Goal: Information Seeking & Learning: Learn about a topic

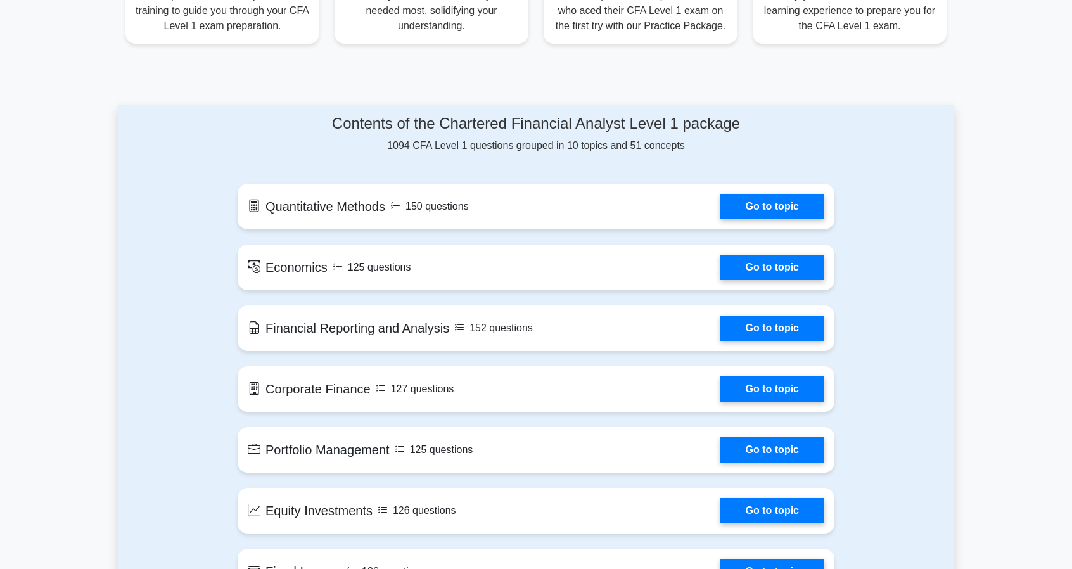
scroll to position [568, 0]
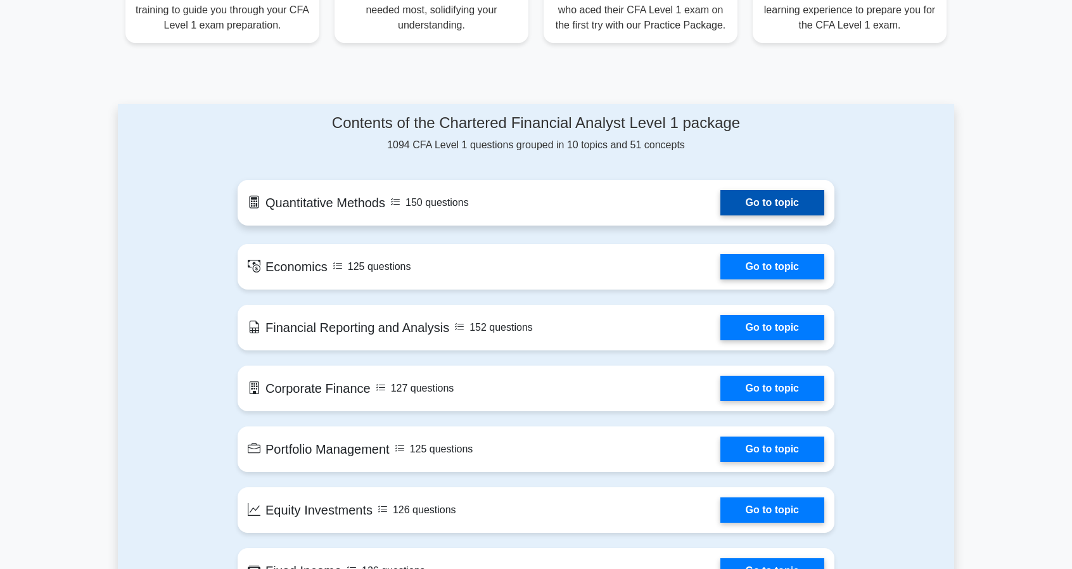
click at [728, 196] on link "Go to topic" at bounding box center [773, 202] width 104 height 25
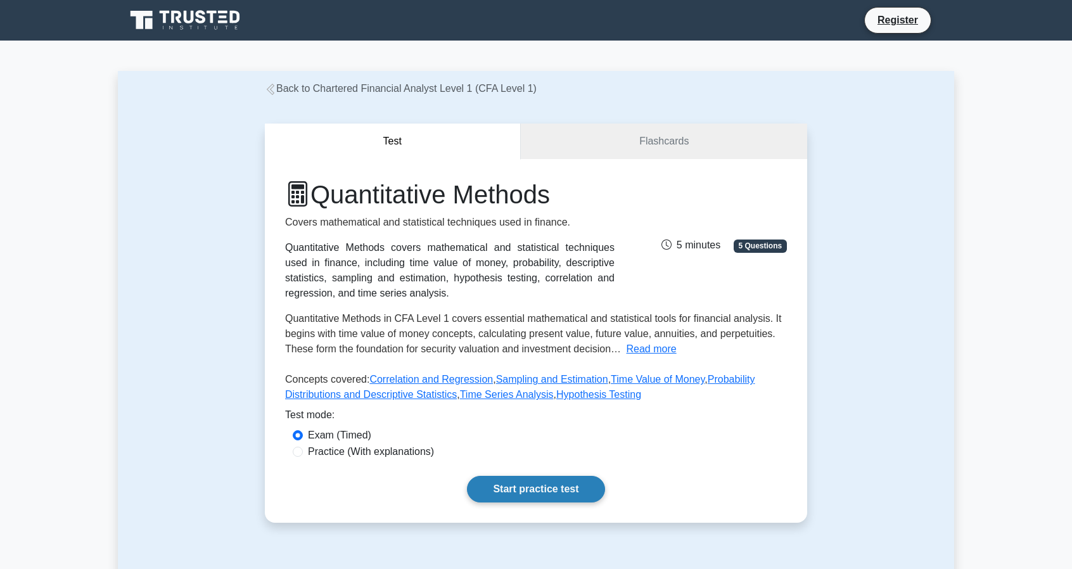
click at [534, 487] on link "Start practice test" at bounding box center [536, 489] width 138 height 27
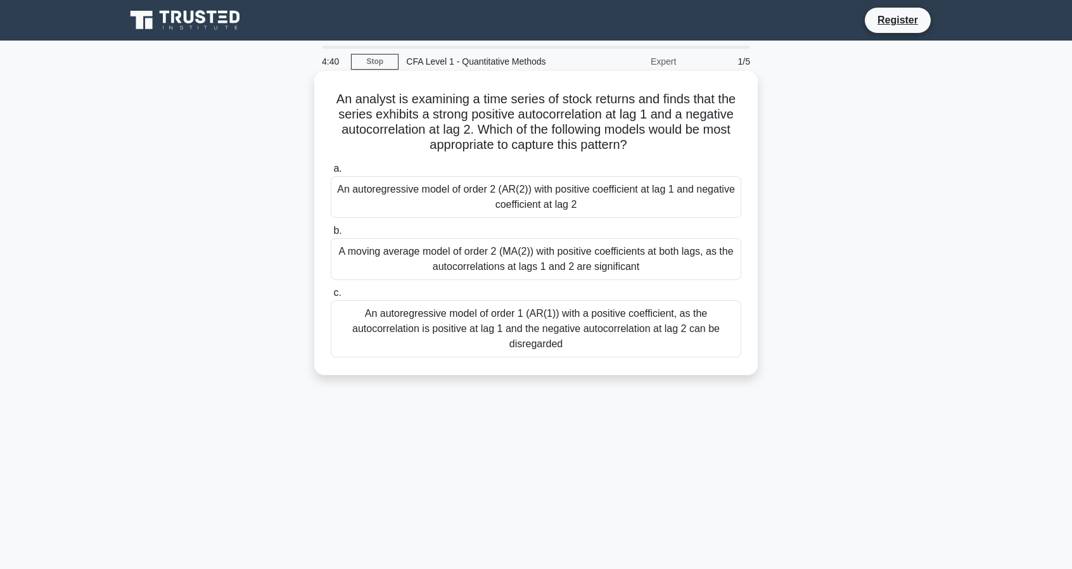
click at [481, 263] on div "A moving average model of order 2 (MA(2)) with positive coefficients at both la…" at bounding box center [536, 259] width 411 height 42
click at [331, 235] on input "b. A moving average model of order 2 (MA(2)) with positive coefficients at both…" at bounding box center [331, 231] width 0 height 8
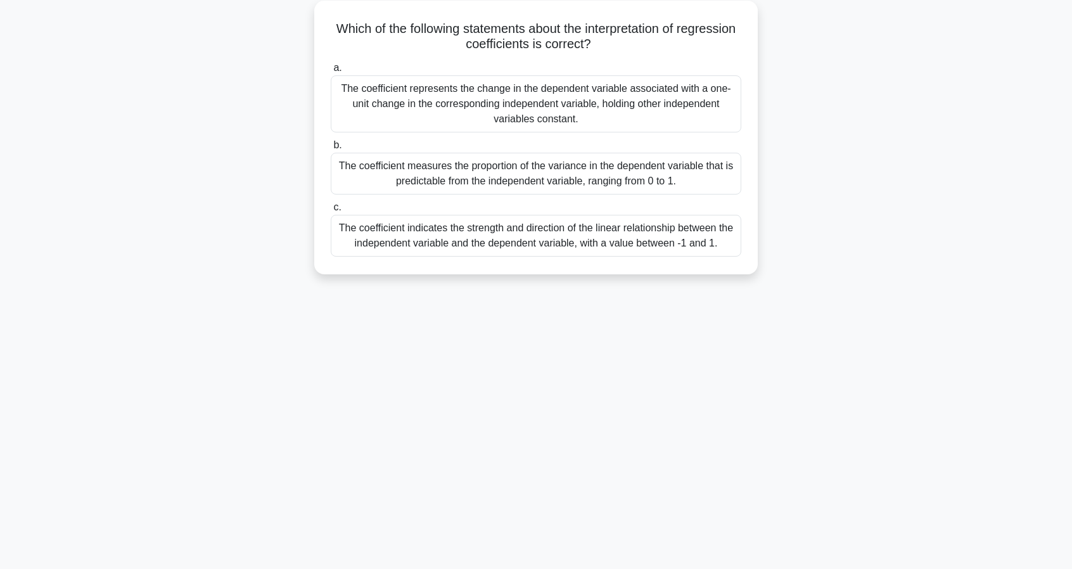
scroll to position [74, 0]
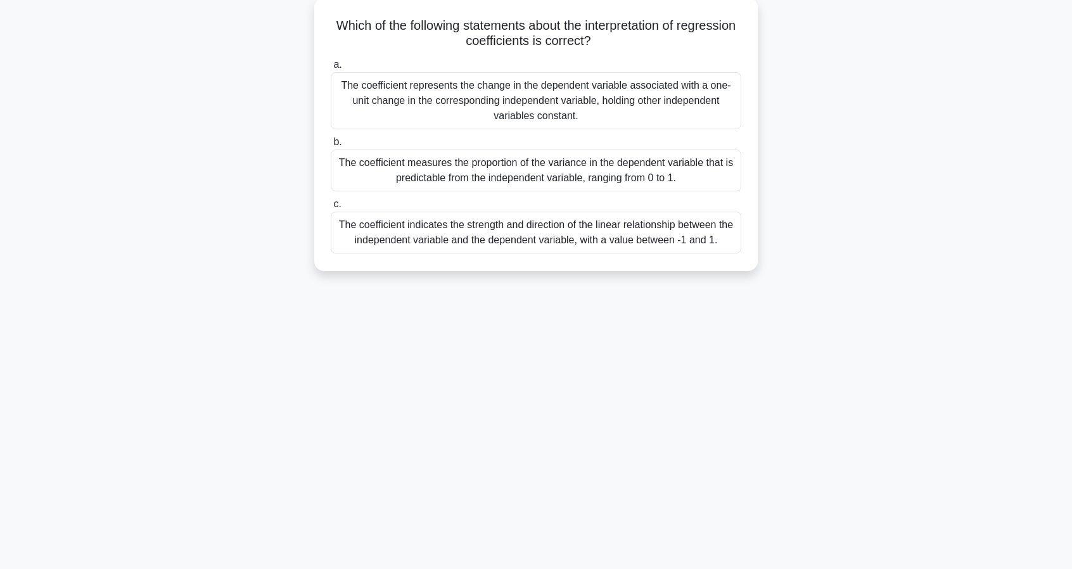
click at [487, 176] on div "The coefficient measures the proportion of the variance in the dependent variab…" at bounding box center [536, 171] width 411 height 42
click at [331, 146] on input "b. The coefficient measures the proportion of the variance in the dependent var…" at bounding box center [331, 142] width 0 height 8
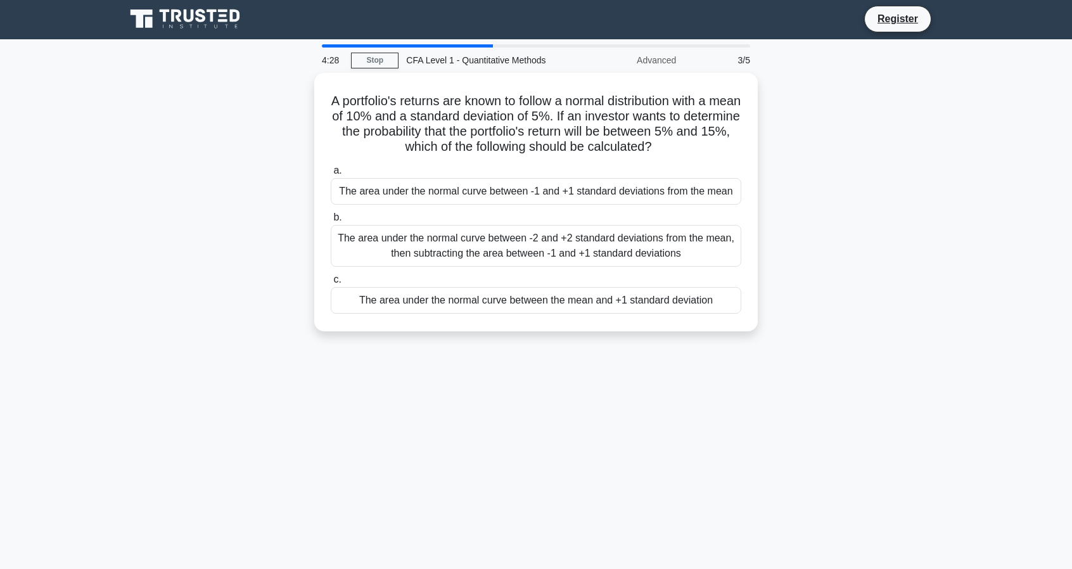
scroll to position [0, 0]
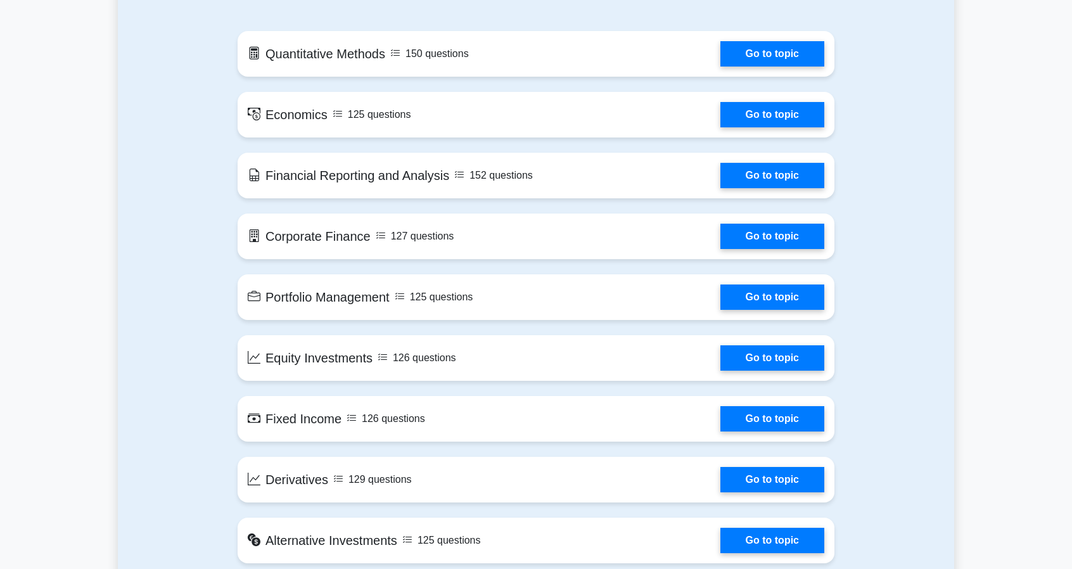
scroll to position [720, 0]
click at [768, 238] on link "Go to topic" at bounding box center [773, 233] width 104 height 25
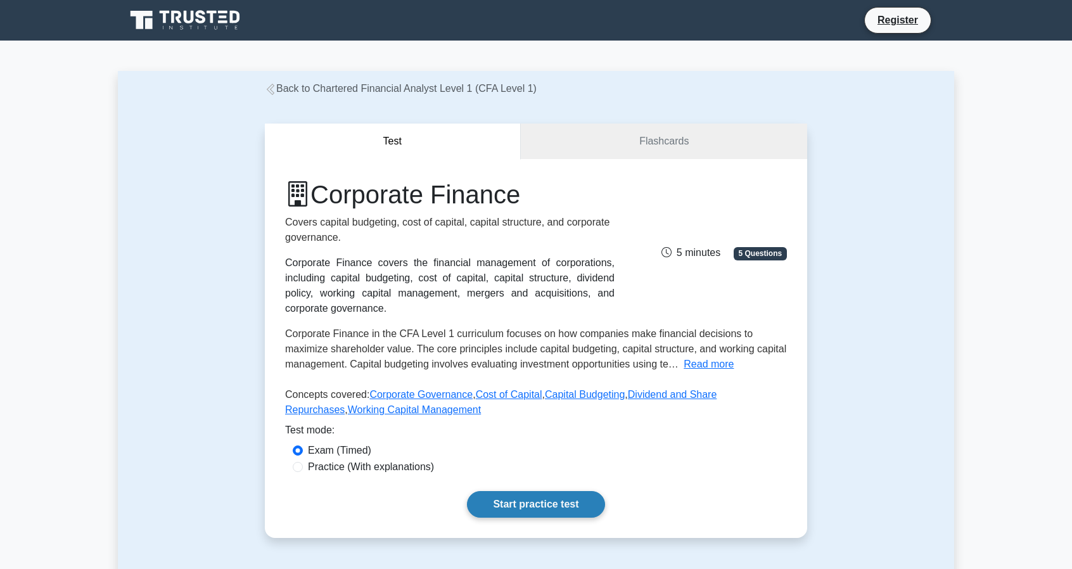
click at [547, 503] on link "Start practice test" at bounding box center [536, 504] width 138 height 27
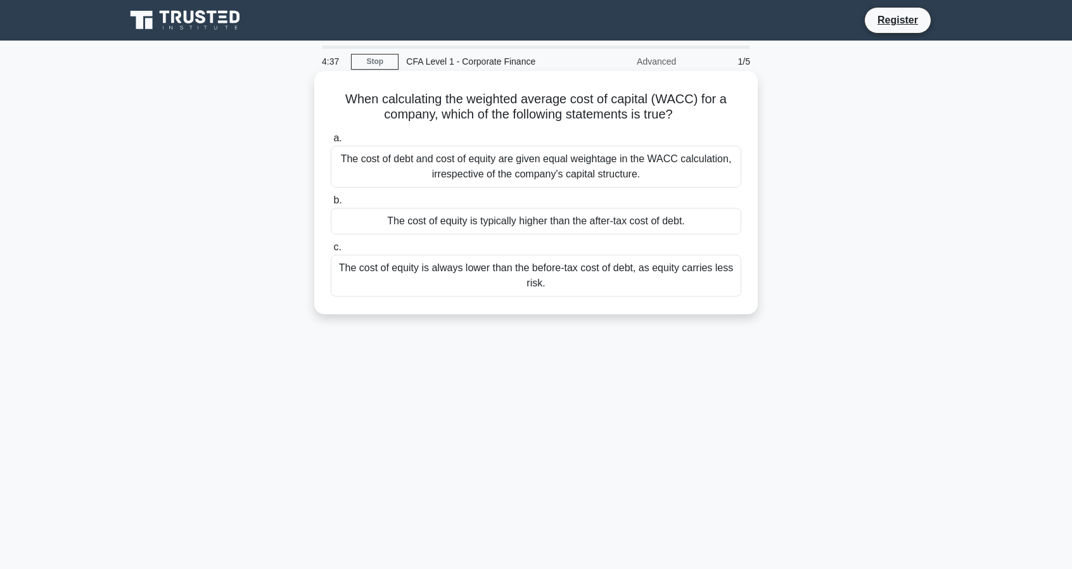
click at [493, 272] on div "The cost of equity is always lower than the before-tax cost of debt, as equity …" at bounding box center [536, 276] width 411 height 42
click at [331, 252] on input "c. The cost of equity is always lower than the before-tax cost of debt, as equi…" at bounding box center [331, 247] width 0 height 8
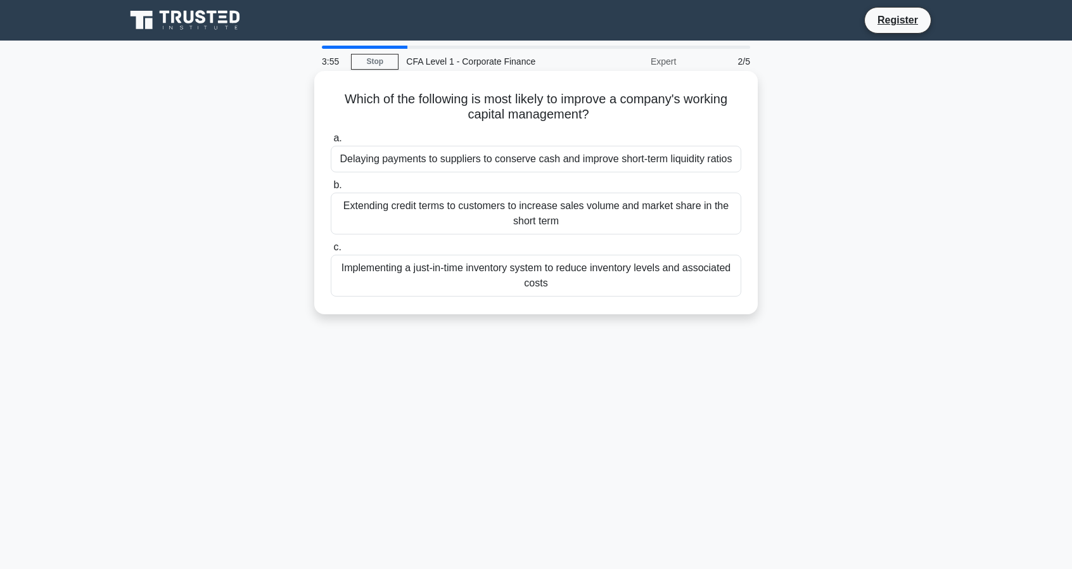
click at [470, 216] on div "Extending credit terms to customers to increase sales volume and market share i…" at bounding box center [536, 214] width 411 height 42
click at [331, 189] on input "b. Extending credit terms to customers to increase sales volume and market shar…" at bounding box center [331, 185] width 0 height 8
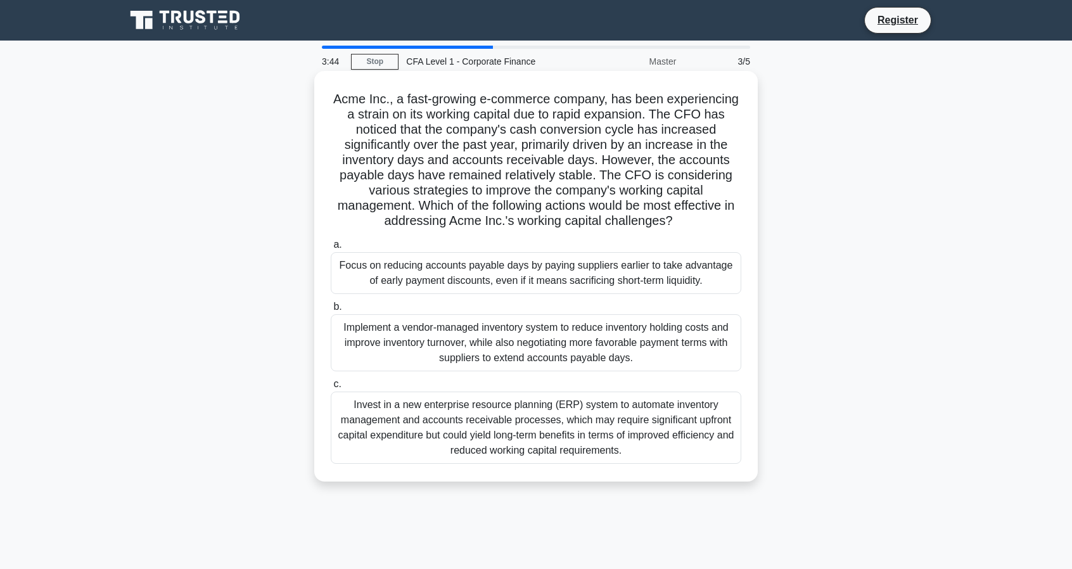
click at [463, 337] on div "Implement a vendor-managed inventory system to reduce inventory holding costs a…" at bounding box center [536, 342] width 411 height 57
click at [331, 311] on input "b. Implement a vendor-managed inventory system to reduce inventory holding cost…" at bounding box center [331, 307] width 0 height 8
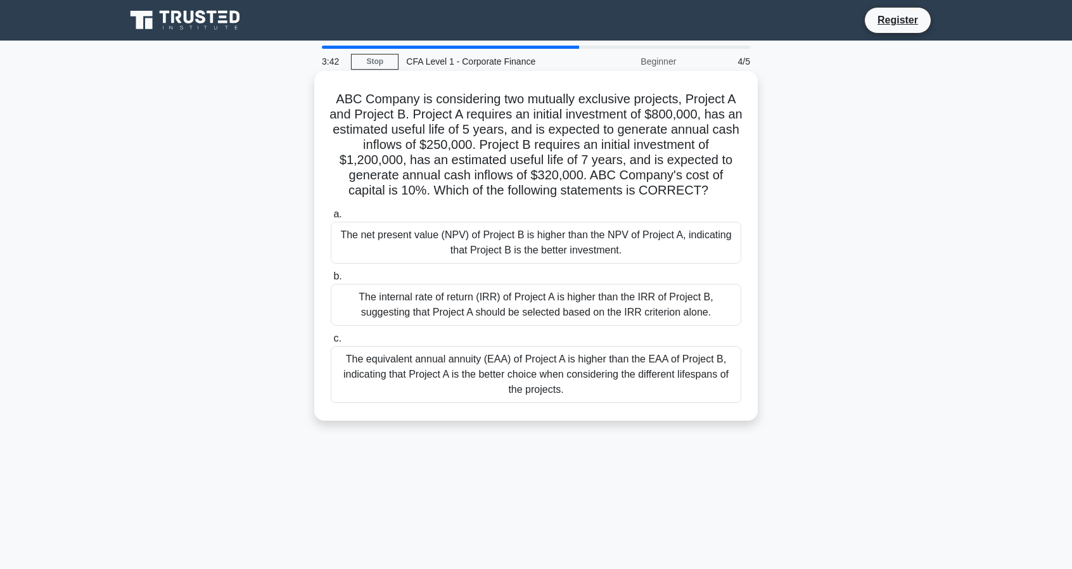
click at [475, 372] on div "The equivalent annual annuity (EAA) of Project A is higher than the EAA of Proj…" at bounding box center [536, 374] width 411 height 57
click at [331, 343] on input "c. The equivalent annual annuity (EAA) of Project A is higher than the EAA of P…" at bounding box center [331, 339] width 0 height 8
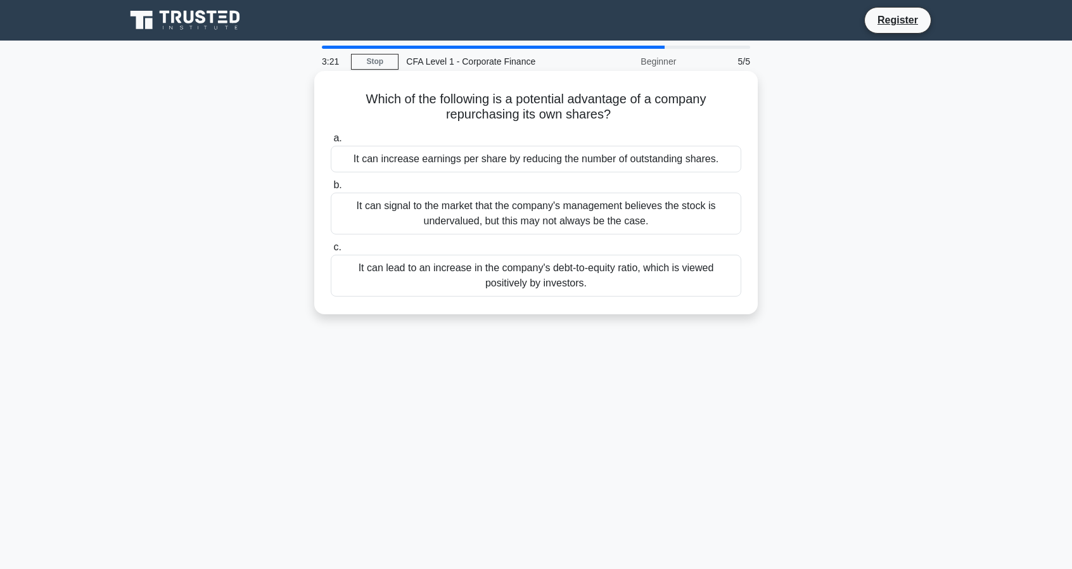
click at [482, 166] on div "It can increase earnings per share by reducing the number of outstanding shares." at bounding box center [536, 159] width 411 height 27
click at [331, 143] on input "a. It can increase earnings per share by reducing the number of outstanding sha…" at bounding box center [331, 138] width 0 height 8
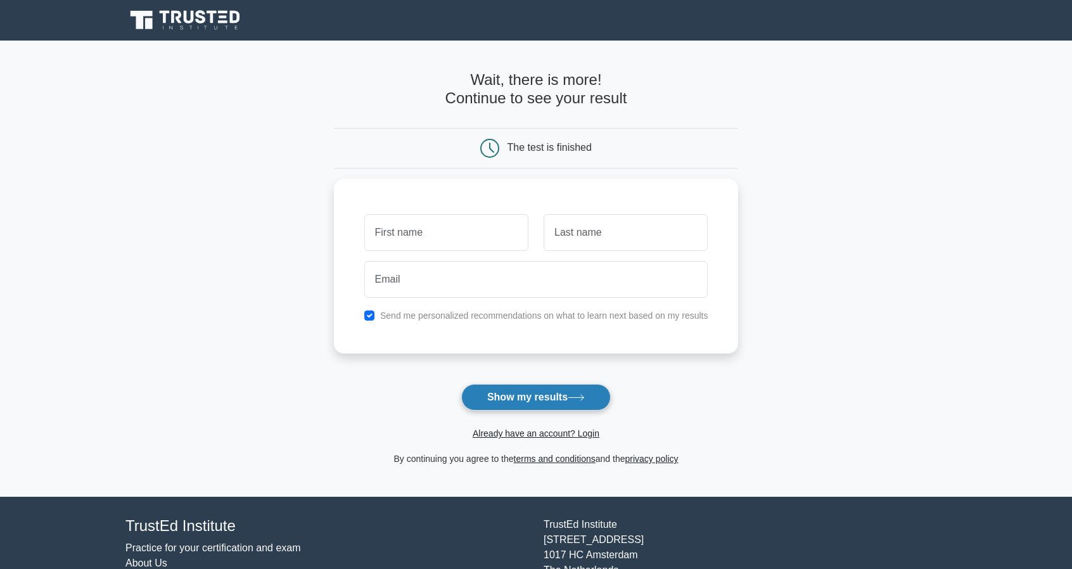
click at [501, 392] on button "Show my results" at bounding box center [536, 397] width 150 height 27
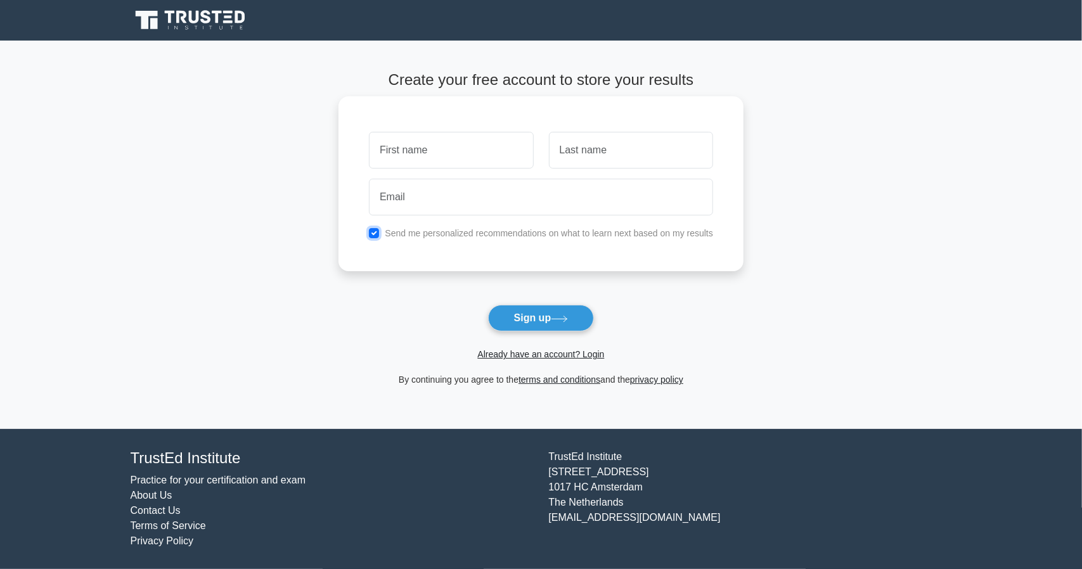
click at [372, 235] on input "checkbox" at bounding box center [374, 233] width 10 height 10
checkbox input "false"
click at [547, 313] on button "Sign up" at bounding box center [541, 318] width 106 height 27
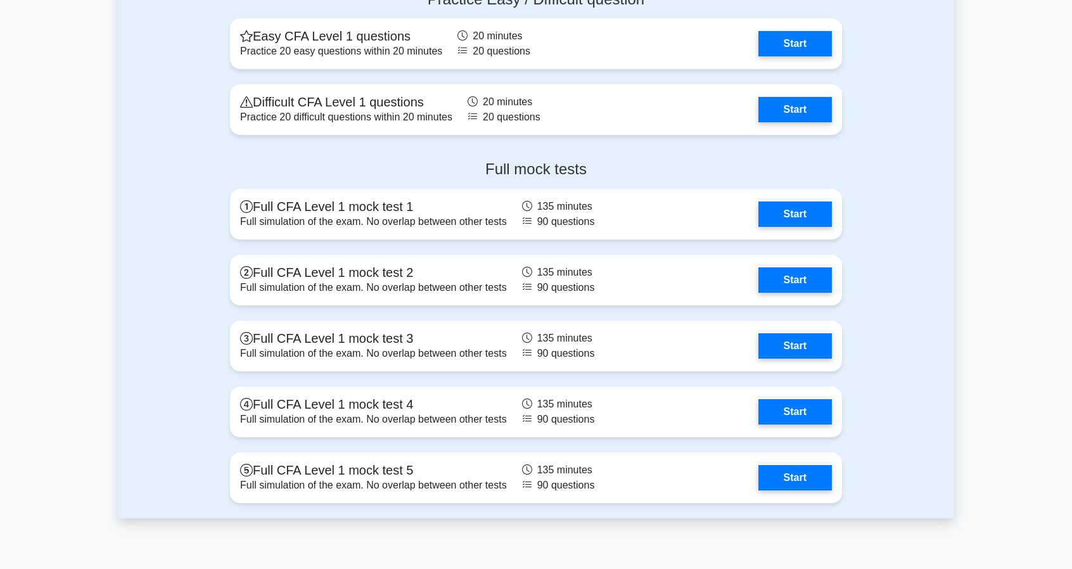
scroll to position [1736, 0]
